Goal: Information Seeking & Learning: Learn about a topic

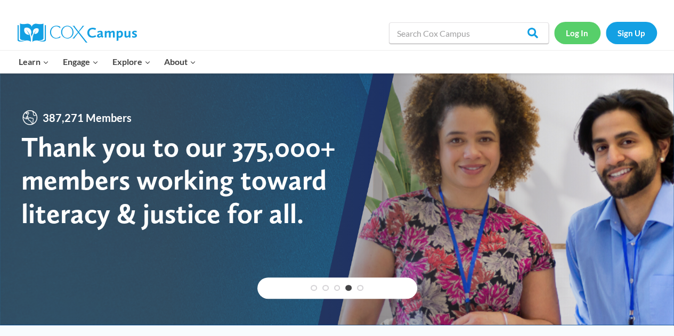
click at [582, 36] on link "Log In" at bounding box center [577, 33] width 46 height 22
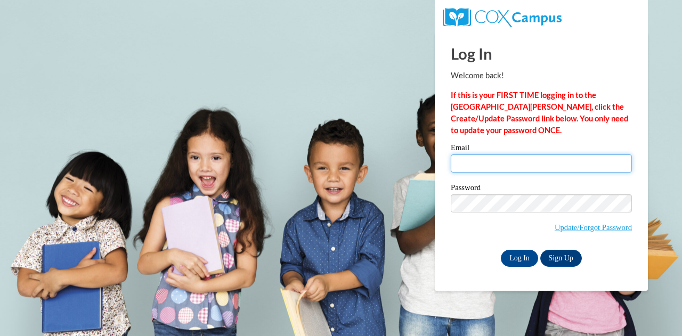
click at [517, 161] on input "Email" at bounding box center [541, 164] width 181 height 18
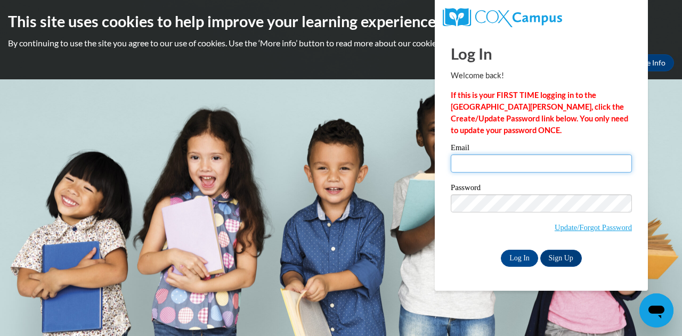
type input "mflint@wbsd-schools.org"
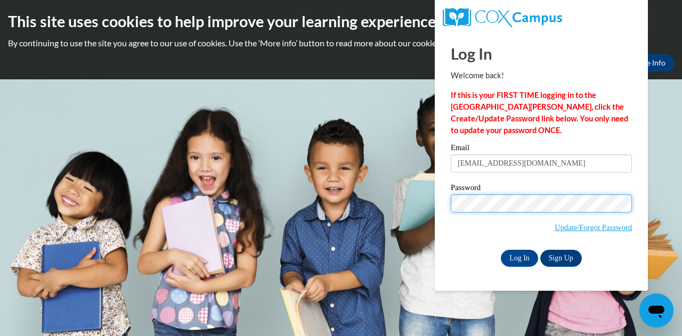
click at [501, 250] on input "Log In" at bounding box center [519, 258] width 37 height 17
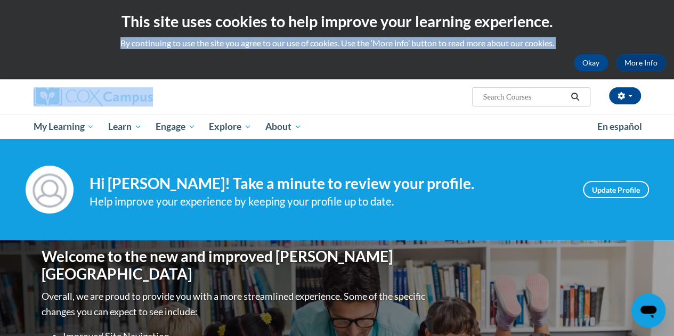
drag, startPoint x: 673, startPoint y: 27, endPoint x: 671, endPoint y: 61, distance: 34.2
click at [671, 61] on div "This site uses cookies to help improve your learning experience. By continuing …" at bounding box center [337, 39] width 674 height 79
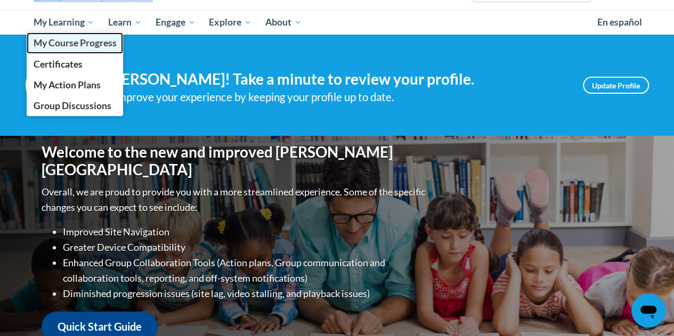
click at [84, 42] on span "My Course Progress" at bounding box center [74, 42] width 83 height 11
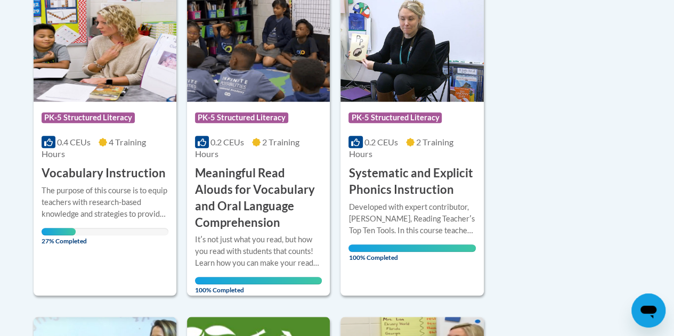
scroll to position [271, 0]
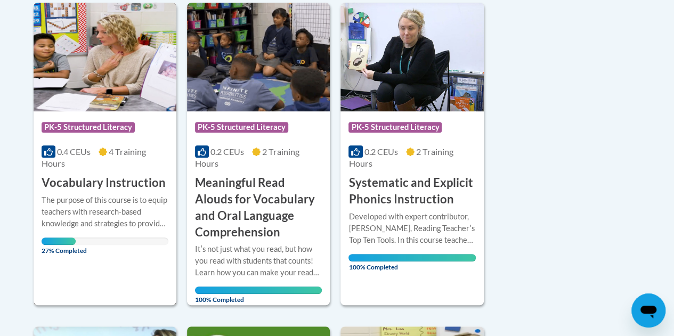
click at [127, 182] on h3 "Vocabulary Instruction" at bounding box center [104, 183] width 124 height 17
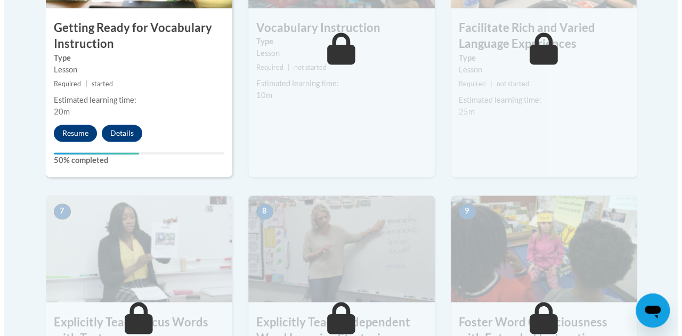
scroll to position [753, 0]
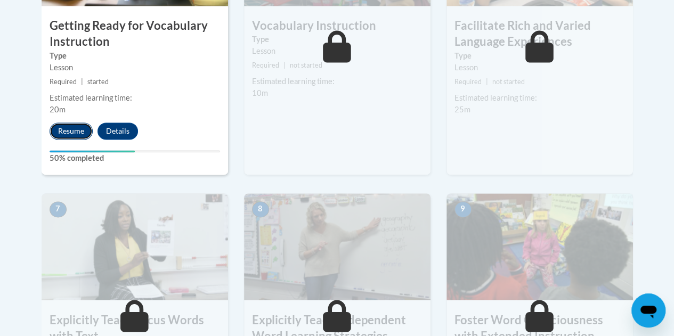
click at [69, 131] on button "Resume" at bounding box center [71, 131] width 43 height 17
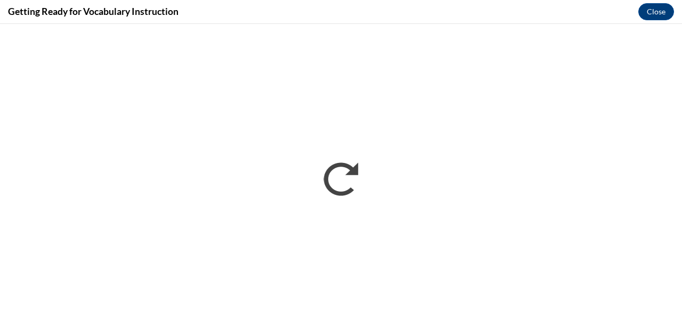
scroll to position [0, 0]
